Goal: Check status: Check status

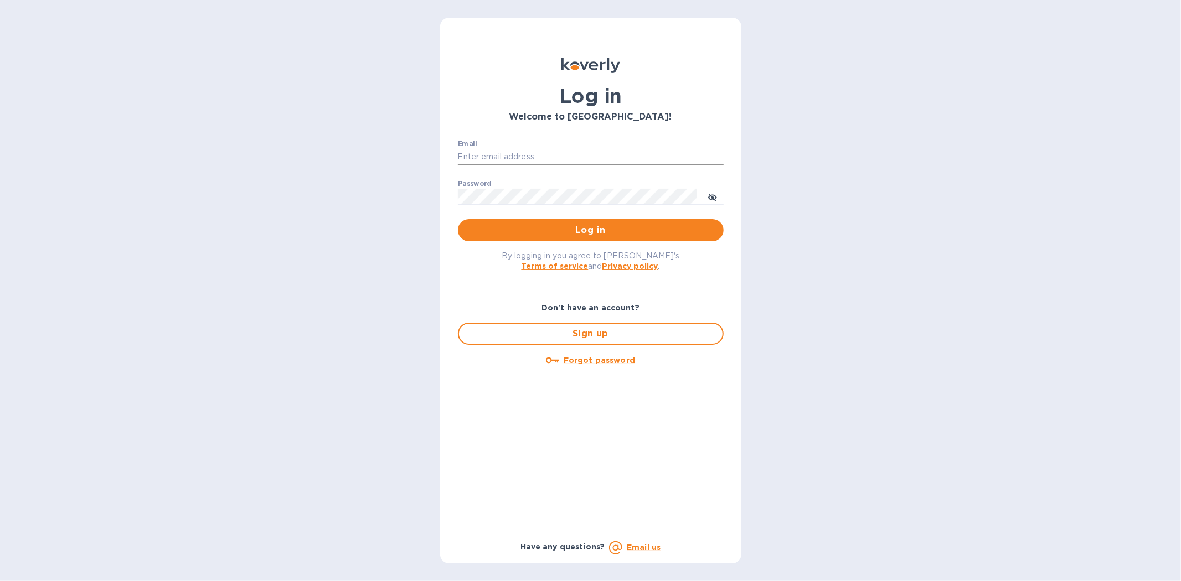
click at [504, 152] on input "Email" at bounding box center [591, 157] width 266 height 17
click at [477, 161] on input "Email" at bounding box center [591, 157] width 266 height 17
click at [477, 156] on input "Email" at bounding box center [591, 157] width 266 height 17
type input "kyle@seasalt.com"
click at [458, 219] on button "Log in" at bounding box center [591, 230] width 266 height 22
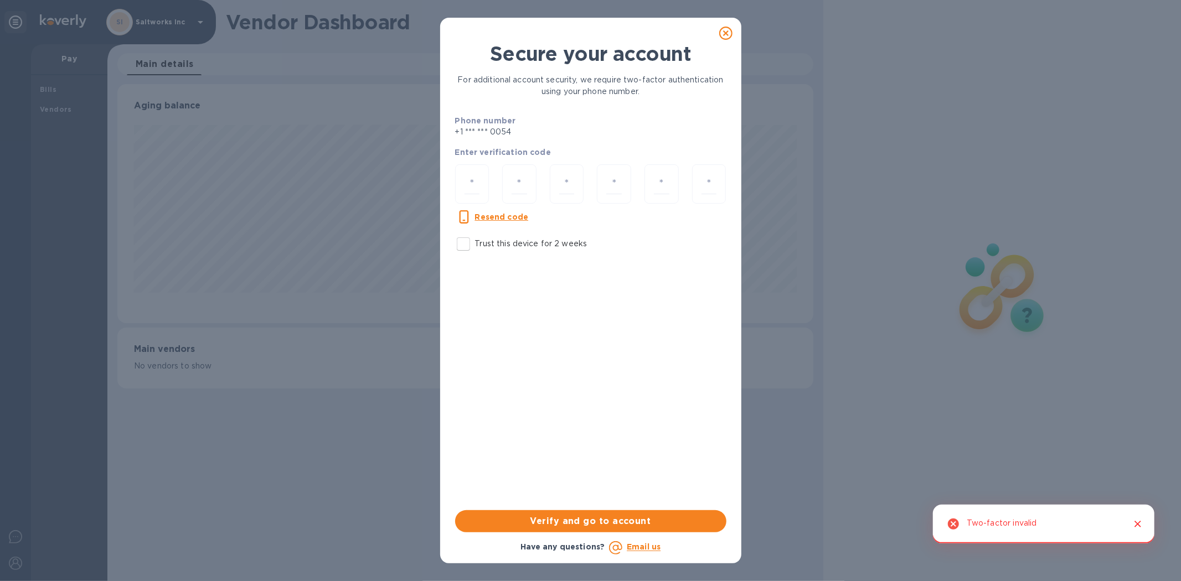
scroll to position [239, 695]
click at [473, 184] on input "number" at bounding box center [473, 184] width 16 height 20
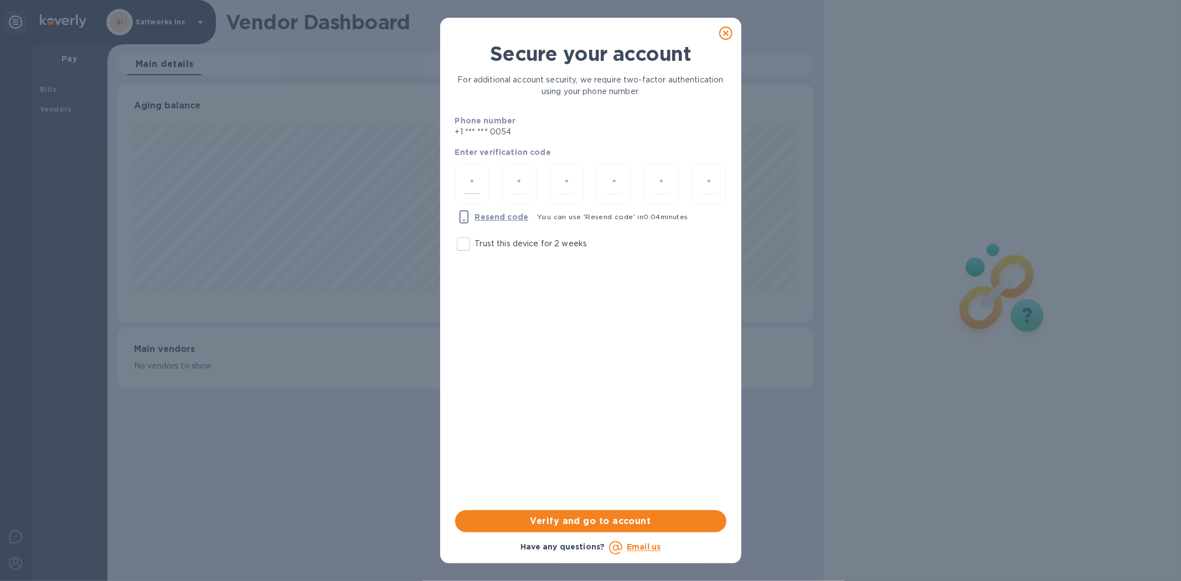
click at [463, 247] on input "Trust this device for 2 weeks" at bounding box center [463, 244] width 23 height 23
checkbox input "true"
click at [475, 184] on input "number" at bounding box center [473, 184] width 16 height 20
type input "9"
type input "5"
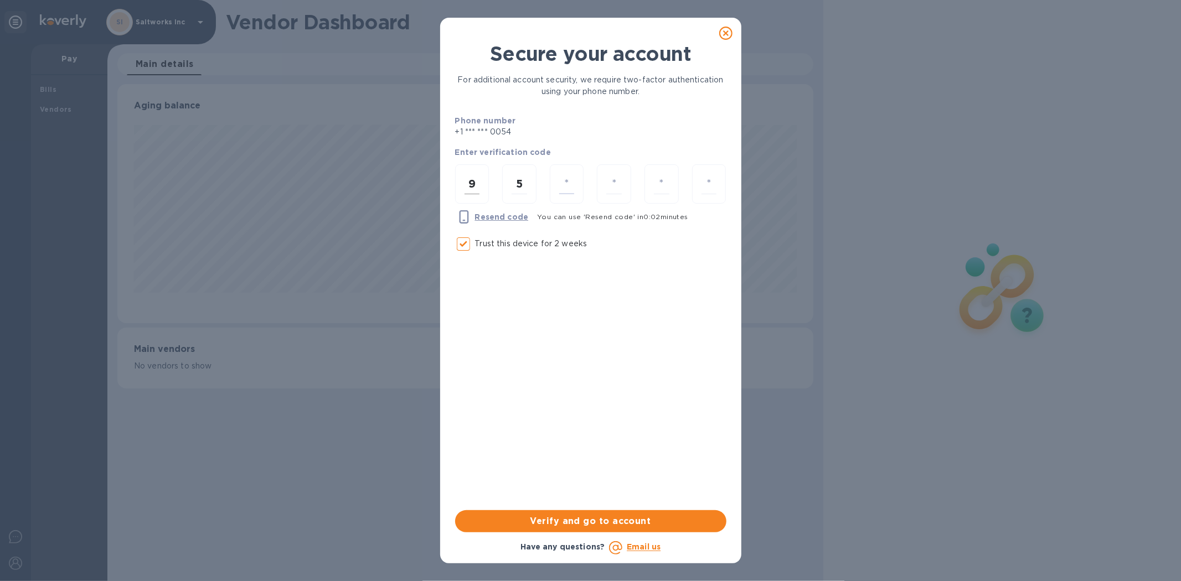
type input "7"
type input "2"
type input "6"
type input "4"
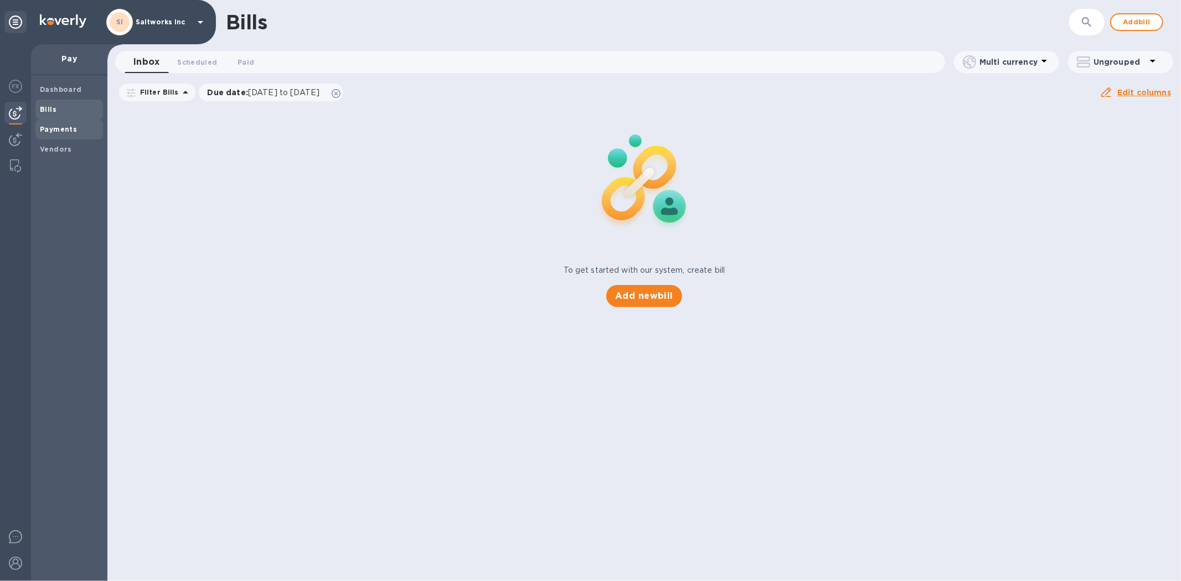
click at [59, 130] on b "Payments" at bounding box center [58, 129] width 37 height 8
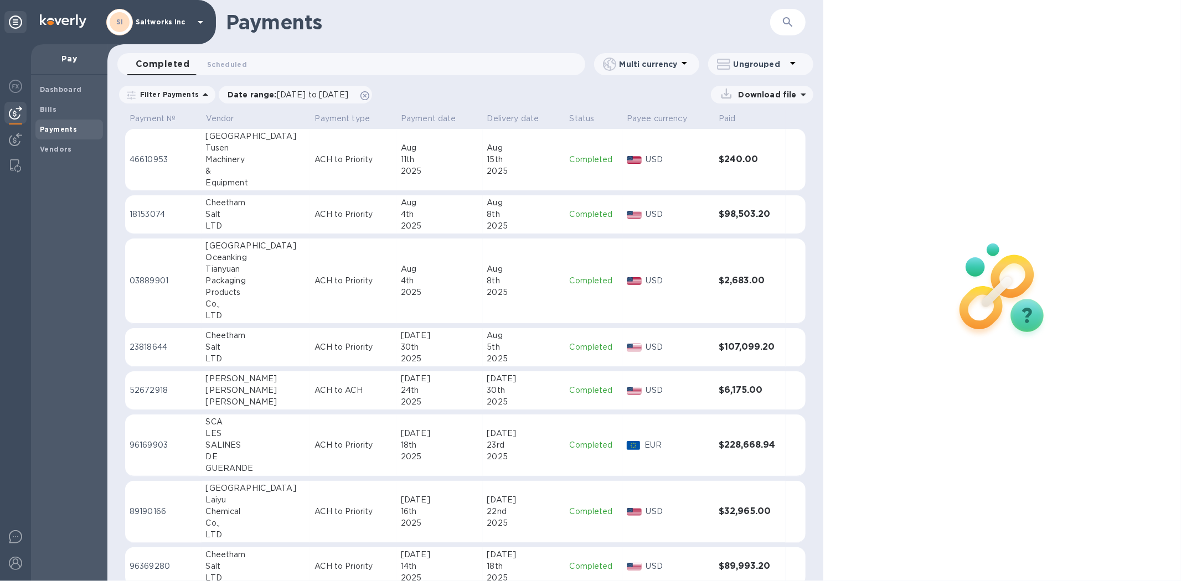
click at [315, 158] on p "ACH to Priority" at bounding box center [354, 160] width 78 height 12
